Goal: Subscribe to service/newsletter

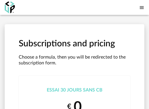
click at [142, 7] on icon "Menu icon" at bounding box center [141, 7] width 5 height 5
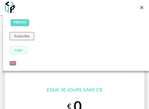
click at [13, 63] on img at bounding box center [13, 63] width 6 height 6
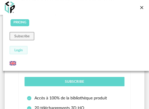
scroll to position [43, 0]
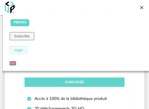
click at [141, 7] on icon "Close icon" at bounding box center [141, 7] width 3 height 3
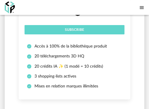
scroll to position [95, 0]
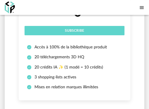
drag, startPoint x: 68, startPoint y: 68, endPoint x: 57, endPoint y: 41, distance: 29.9
click at [60, 42] on li "Essai 30 jours sans CB € 0 Subscribe Accès à 100% de la bibliothèque produit 20…" at bounding box center [75, 41] width 112 height 120
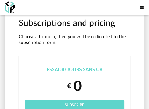
scroll to position [0, 0]
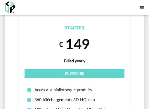
scroll to position [197, 0]
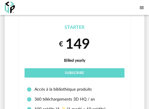
click at [143, 8] on icon "Menu icon" at bounding box center [141, 7] width 5 height 5
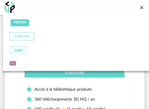
click at [19, 38] on button "Subscribe" at bounding box center [22, 36] width 25 height 8
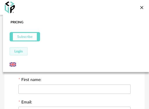
scroll to position [58, 0]
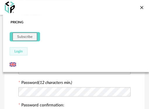
click at [17, 23] on link "Pricing" at bounding box center [17, 22] width 13 height 7
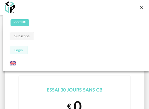
drag, startPoint x: 27, startPoint y: 89, endPoint x: 16, endPoint y: 72, distance: 20.2
click at [12, 63] on img at bounding box center [13, 63] width 6 height 6
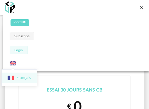
click at [18, 78] on li "Français" at bounding box center [19, 78] width 35 height 11
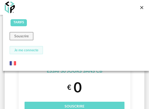
scroll to position [19, 0]
click at [39, 81] on div "€ 0" at bounding box center [75, 88] width 100 height 18
click at [142, 10] on icon "Close icon" at bounding box center [141, 7] width 5 height 5
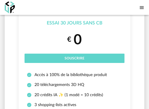
scroll to position [0, 0]
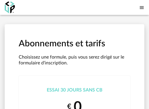
click at [10, 7] on img at bounding box center [10, 7] width 10 height 12
